Goal: Check status: Check status

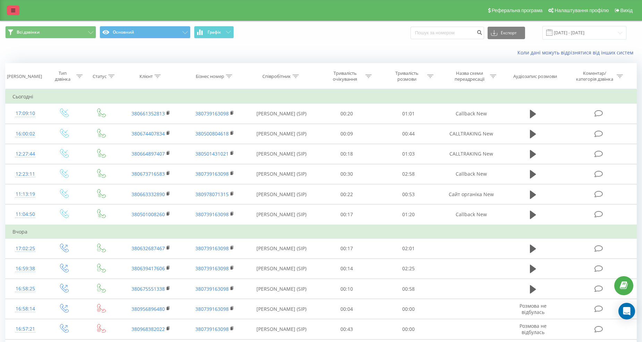
click at [16, 8] on link at bounding box center [13, 11] width 12 height 10
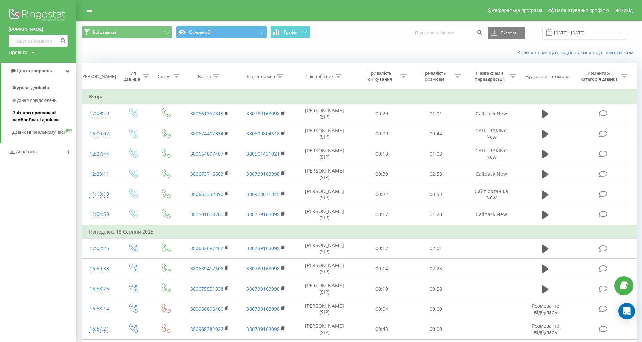
click at [42, 111] on span "Звіт про пропущені необроблені дзвінки" at bounding box center [42, 117] width 60 height 14
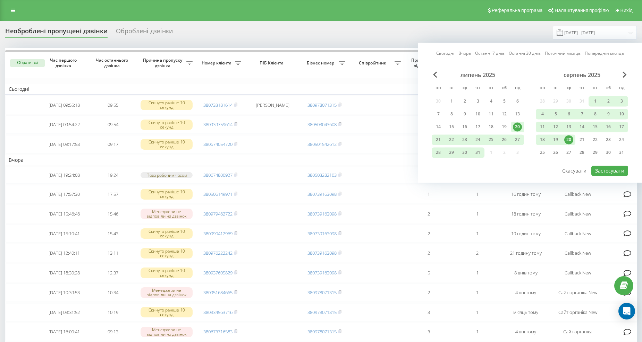
click at [570, 139] on div "20" at bounding box center [568, 139] width 9 height 9
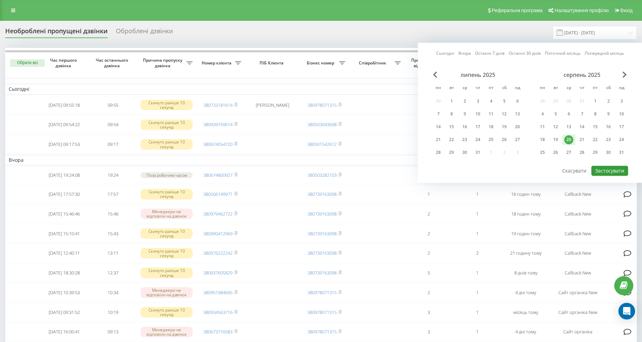
click at [603, 168] on button "Застосувати" at bounding box center [609, 171] width 37 height 10
type input "[DATE] - [DATE]"
